Goal: Task Accomplishment & Management: Manage account settings

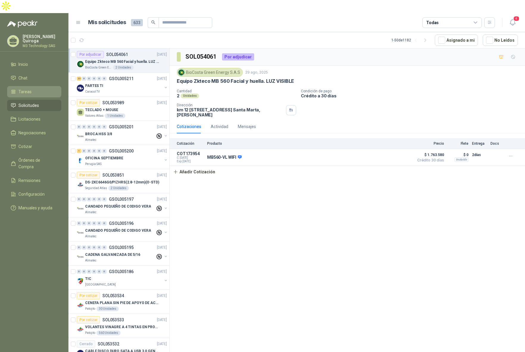
click at [29, 88] on span "Tareas" at bounding box center [24, 91] width 13 height 7
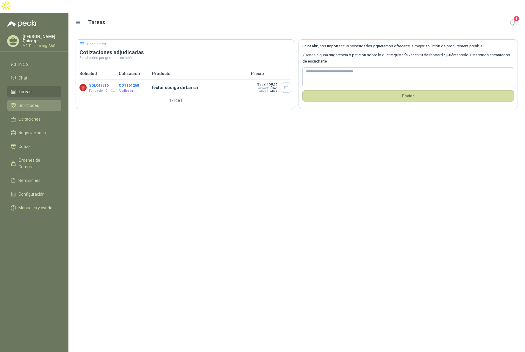
click at [35, 102] on span "Solicitudes" at bounding box center [28, 105] width 21 height 7
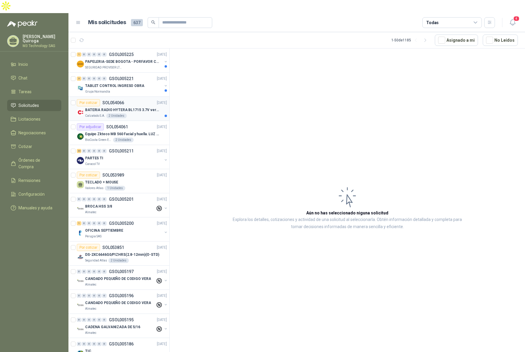
click at [142, 113] on div "Calzatodo S.A. 2 Unidades" at bounding box center [126, 115] width 82 height 5
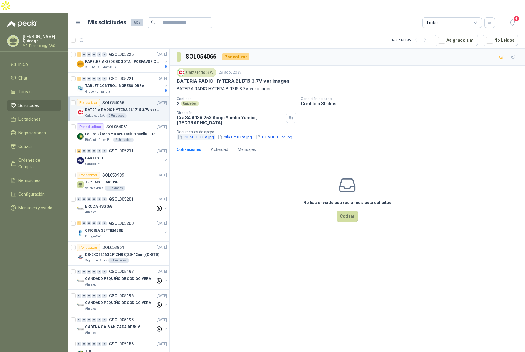
click at [192, 134] on button "PILAHITTERA.jpg" at bounding box center [196, 137] width 38 height 6
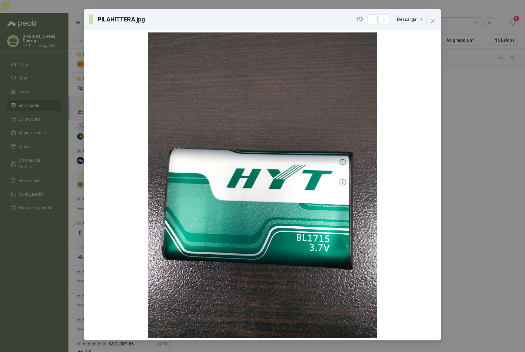
click at [433, 19] on icon "close" at bounding box center [433, 21] width 5 height 5
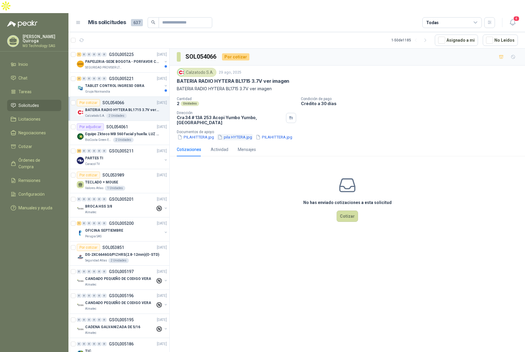
click at [236, 134] on button "pila HYTERA.jpg" at bounding box center [235, 137] width 36 height 6
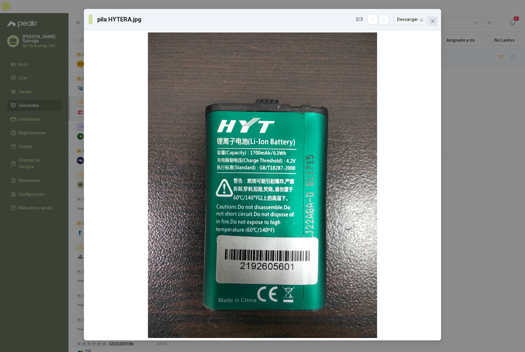
click at [430, 19] on span "Close" at bounding box center [433, 21] width 10 height 5
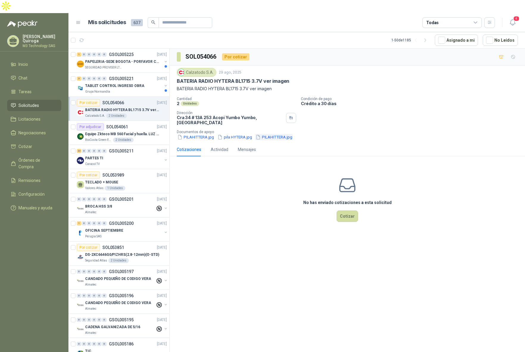
click at [281, 134] on button "PILAHITTERA.jpg" at bounding box center [274, 137] width 38 height 6
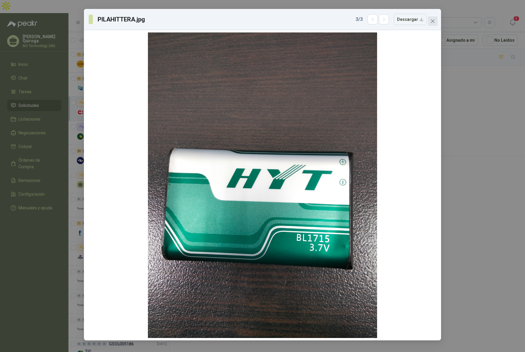
click at [431, 22] on icon "close" at bounding box center [433, 21] width 5 height 5
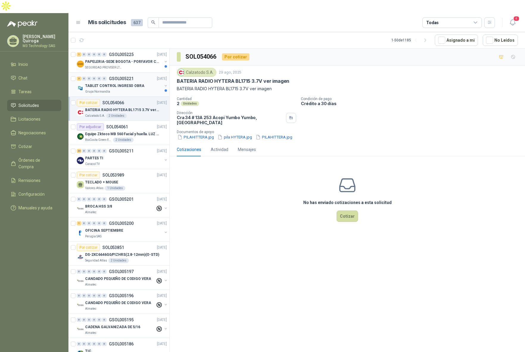
click at [152, 75] on div "3 0 0 0 0 0 GSOL005221 [DATE]" at bounding box center [122, 78] width 91 height 7
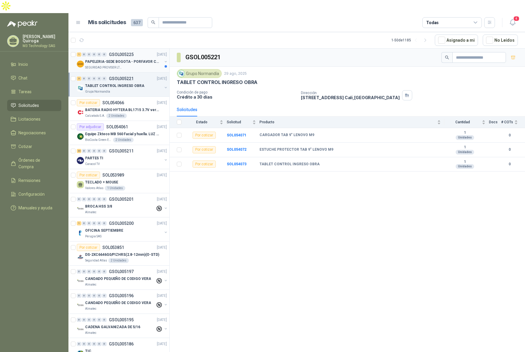
click at [132, 59] on p "PAPELERIA-SEDE BOGOTA - PORFAVOR CTZ COMPLETO" at bounding box center [122, 62] width 74 height 6
